Goal: Information Seeking & Learning: Learn about a topic

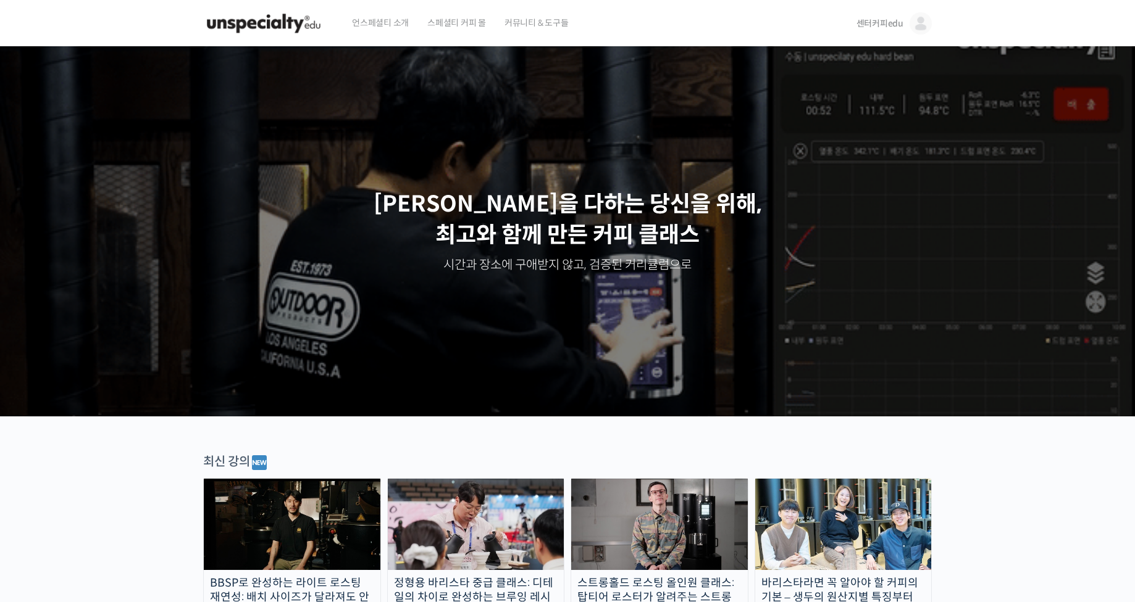
click at [248, 27] on img at bounding box center [263, 23] width 121 height 37
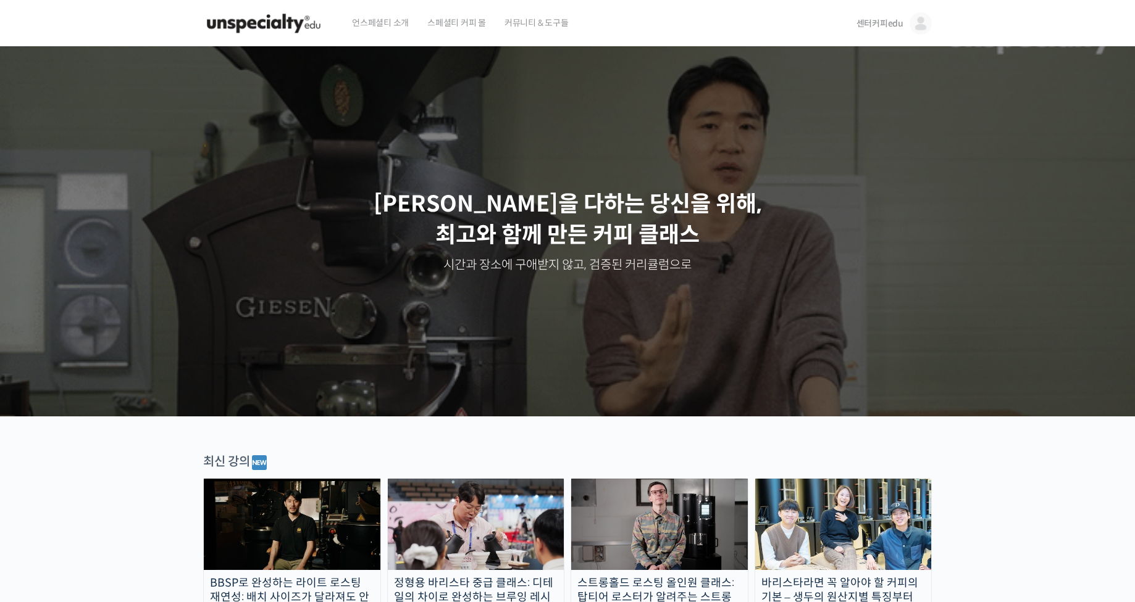
click at [914, 18] on img at bounding box center [920, 23] width 22 height 22
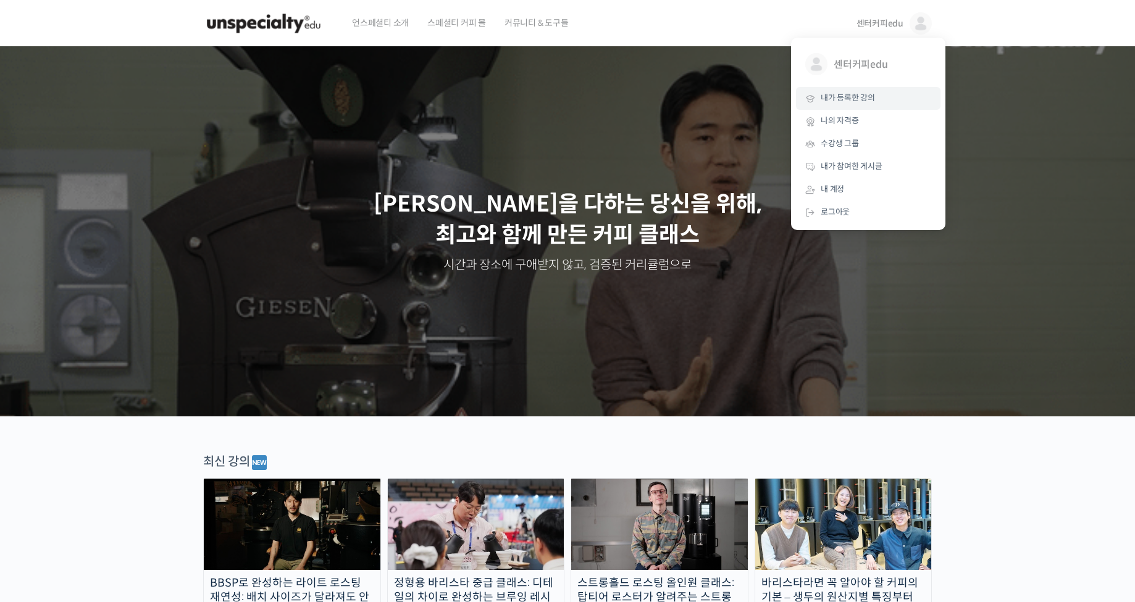
click at [880, 97] on link "내가 등록한 강의" at bounding box center [868, 98] width 144 height 23
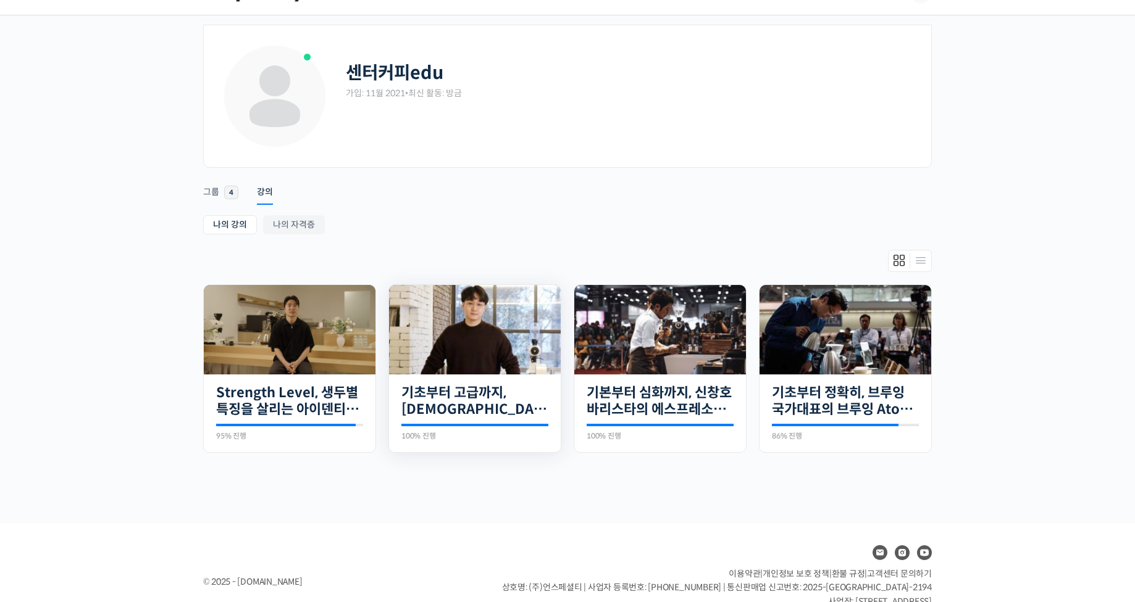
scroll to position [62, 0]
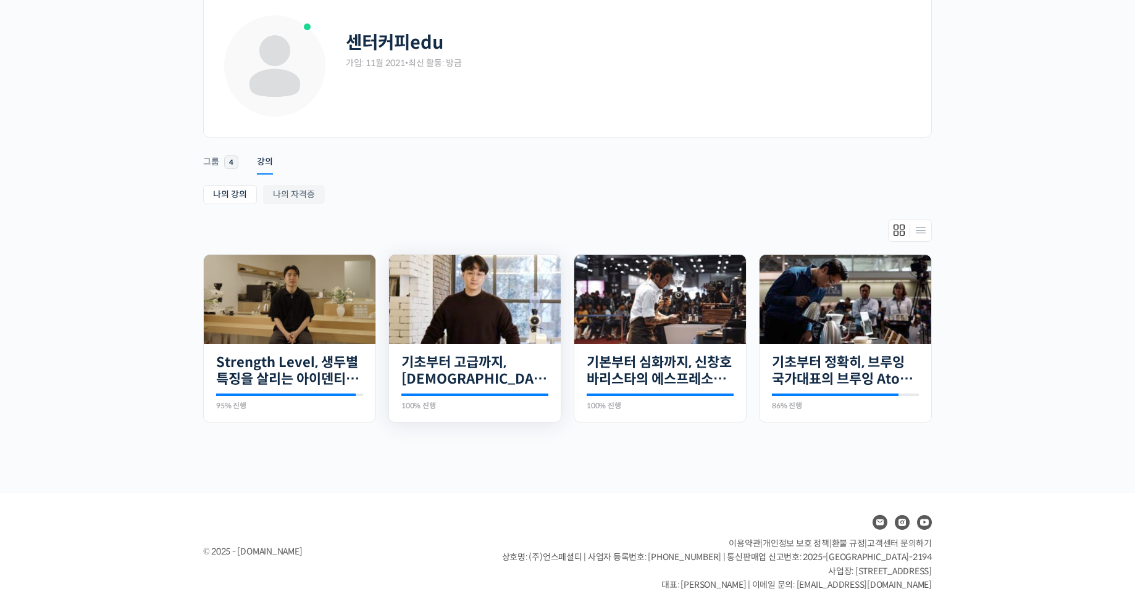
click at [478, 298] on img at bounding box center [475, 300] width 172 height 90
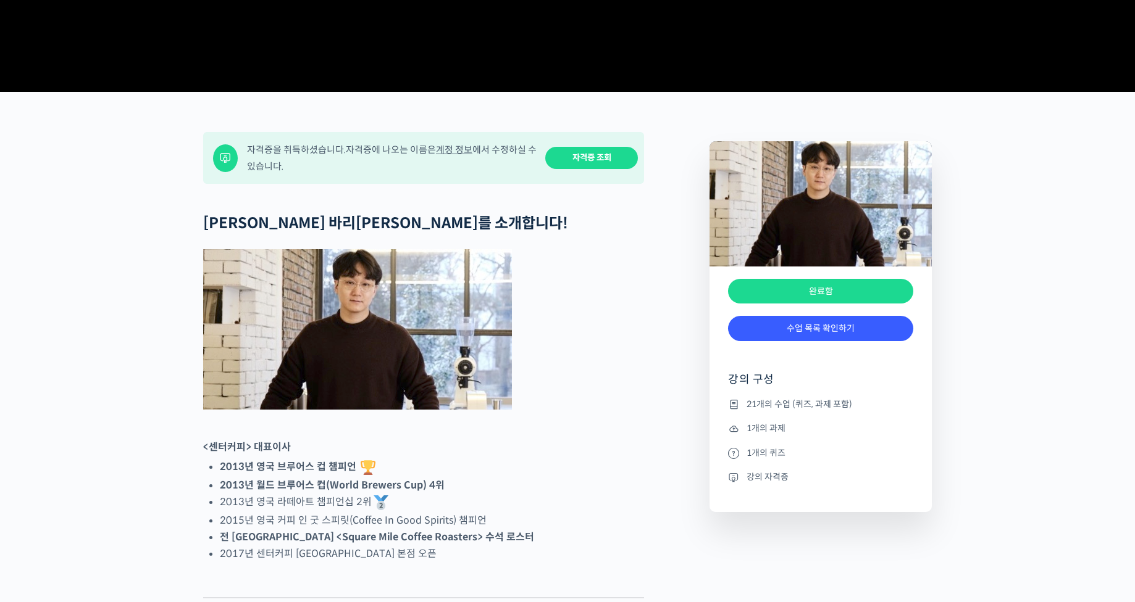
scroll to position [432, 0]
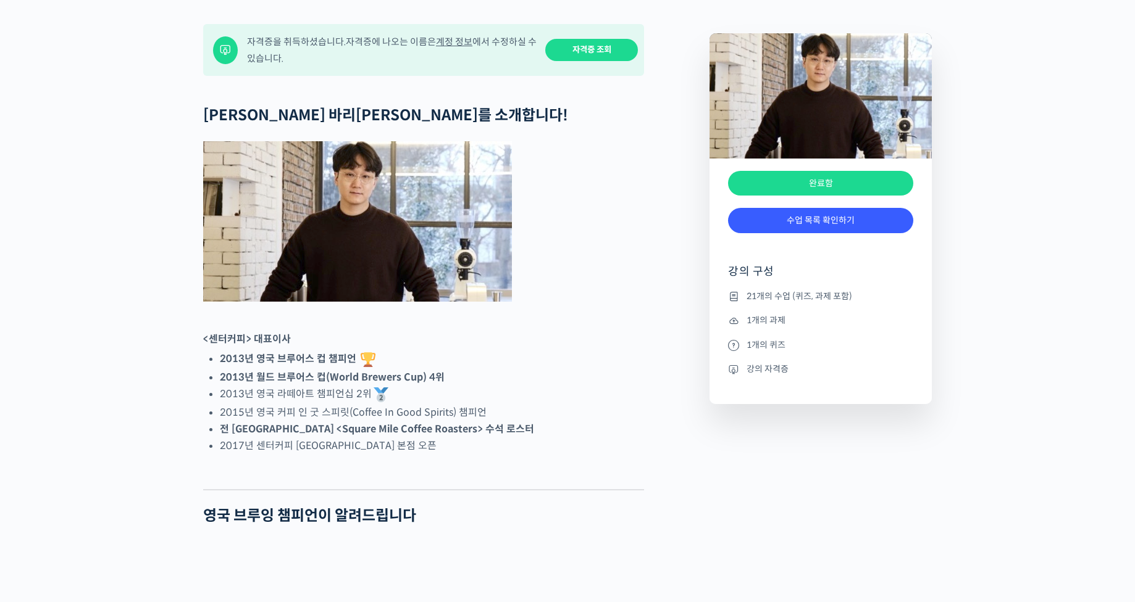
click at [827, 233] on link "수업 목록 확인하기" at bounding box center [820, 220] width 185 height 25
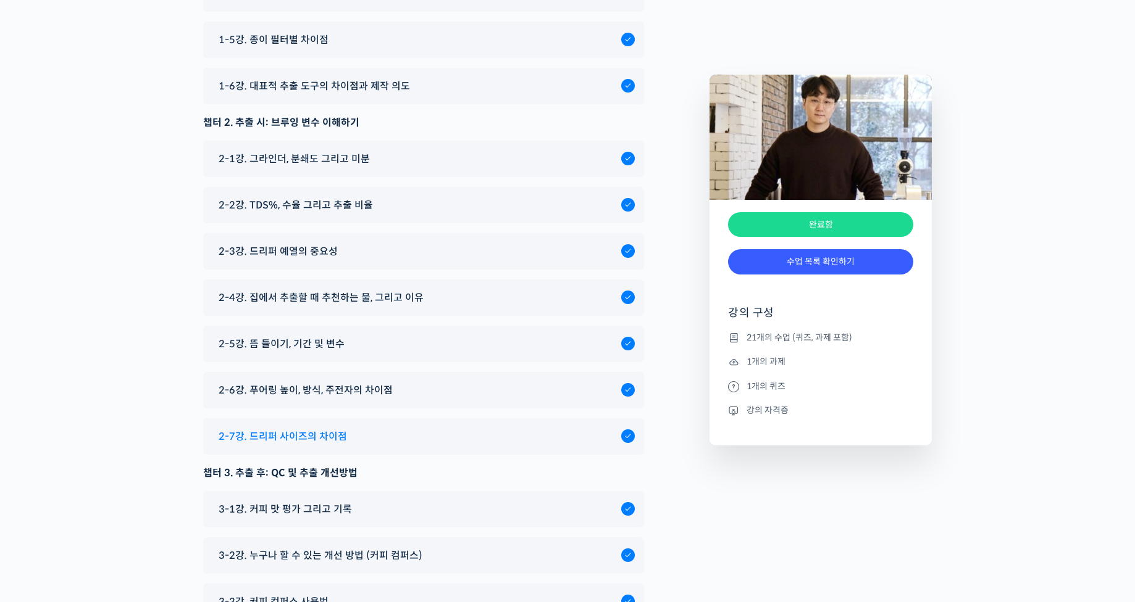
scroll to position [6471, 0]
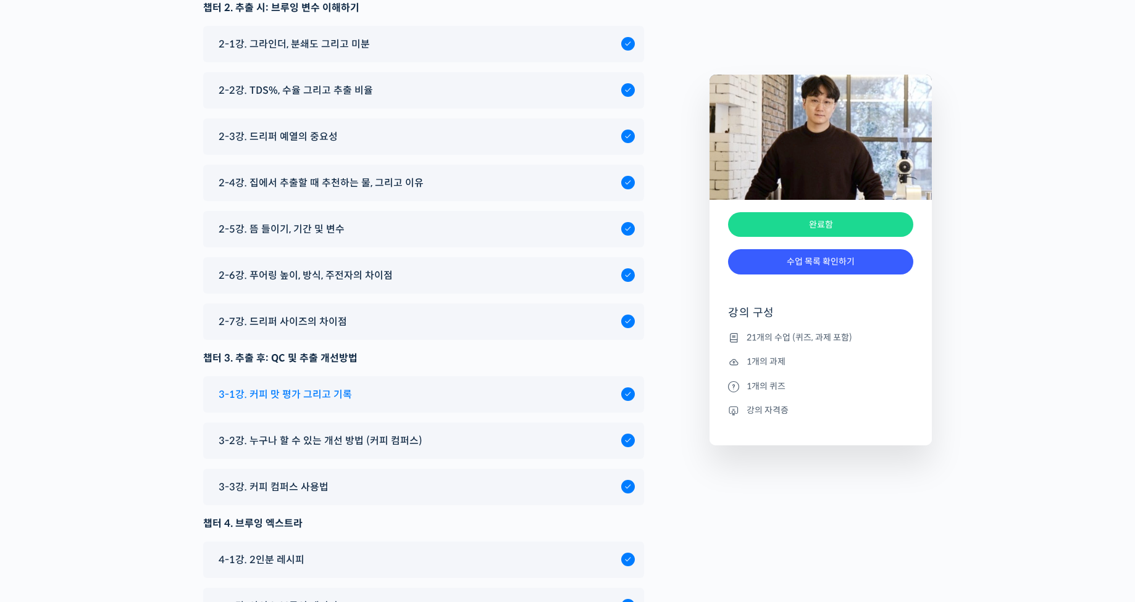
click at [358, 386] on div "3-1강. 커피 맛 평가 그리고 기록" at bounding box center [416, 394] width 409 height 17
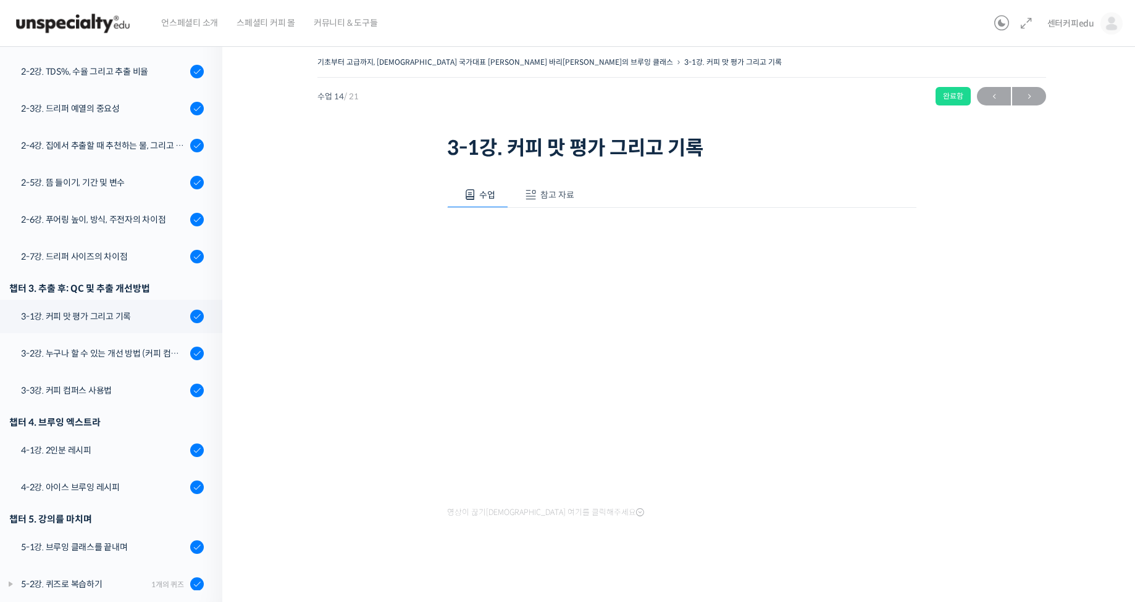
scroll to position [3, 0]
click at [567, 193] on span "참고 자료" at bounding box center [557, 193] width 34 height 11
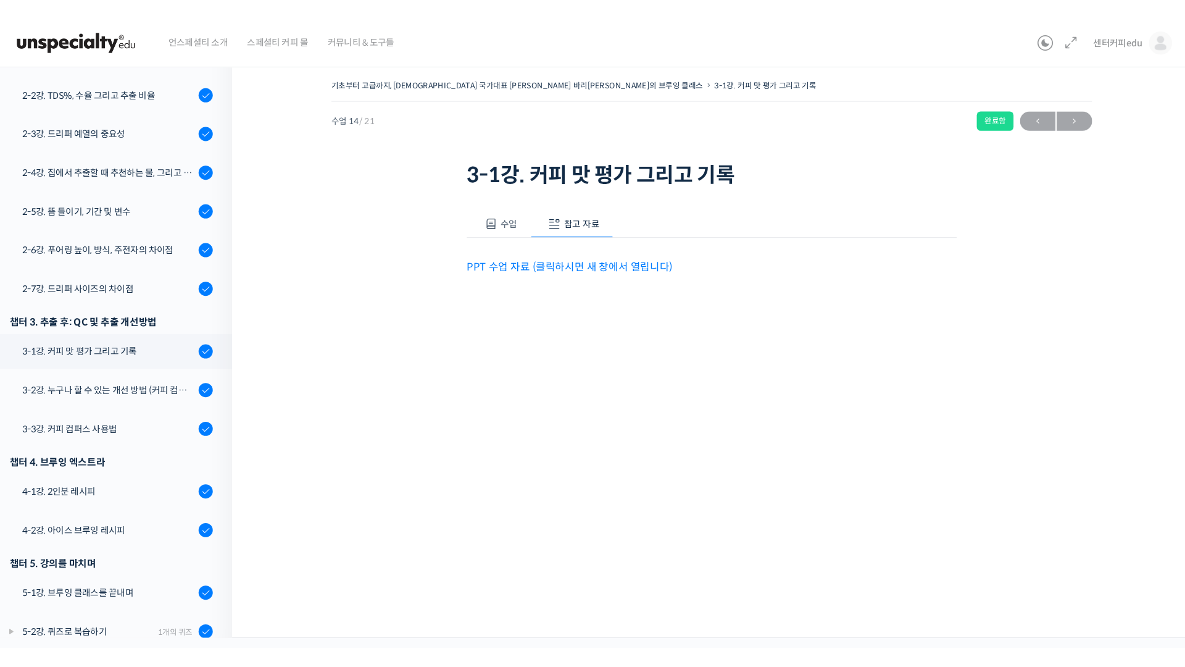
scroll to position [0, 0]
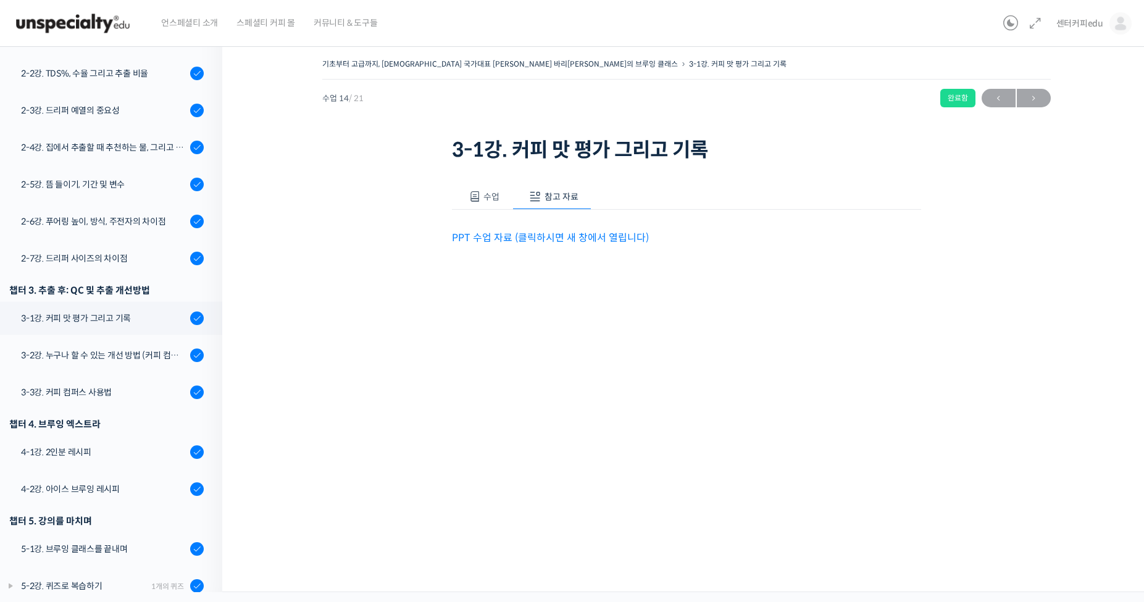
click at [588, 235] on link "PPT 수업 자료 (클릭하시면 새 창에서 열립니다)" at bounding box center [550, 237] width 197 height 13
click at [470, 189] on button "수업" at bounding box center [482, 197] width 61 height 26
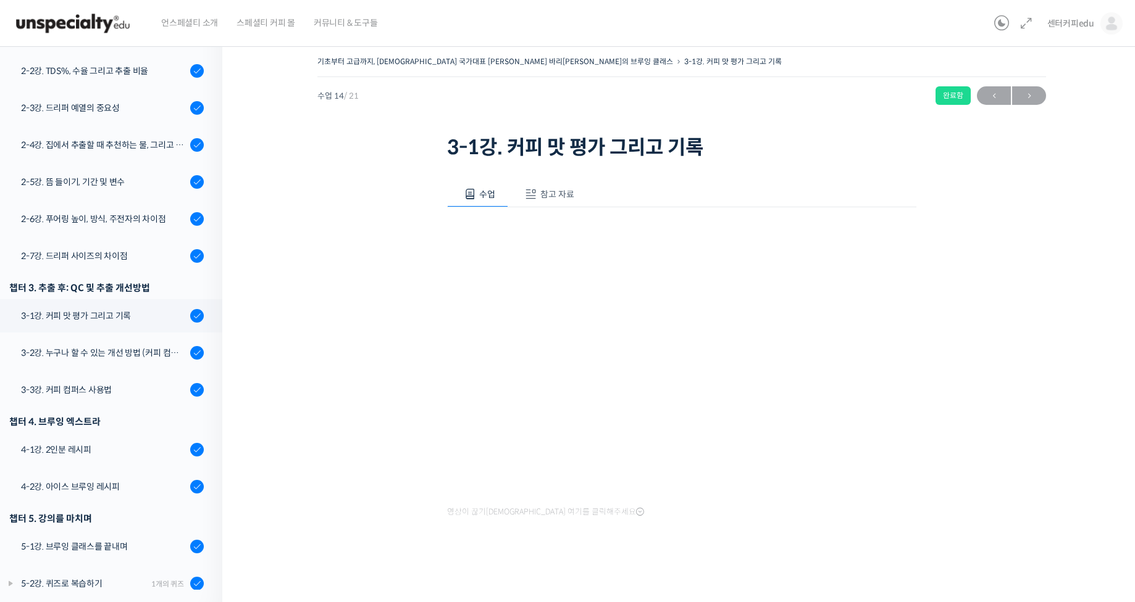
scroll to position [3, 0]
